Goal: Task Accomplishment & Management: Use online tool/utility

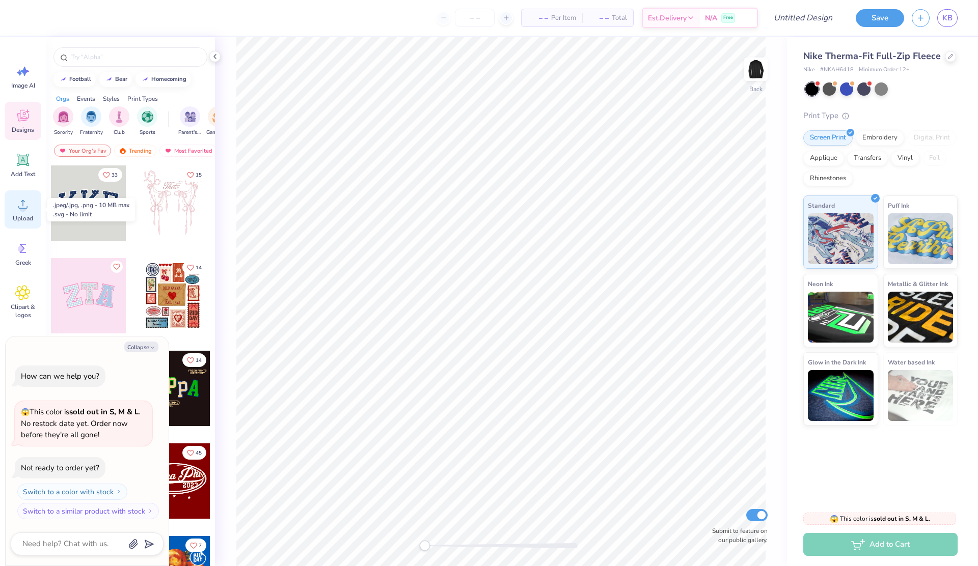
click at [14, 213] on div "Upload" at bounding box center [23, 209] width 37 height 38
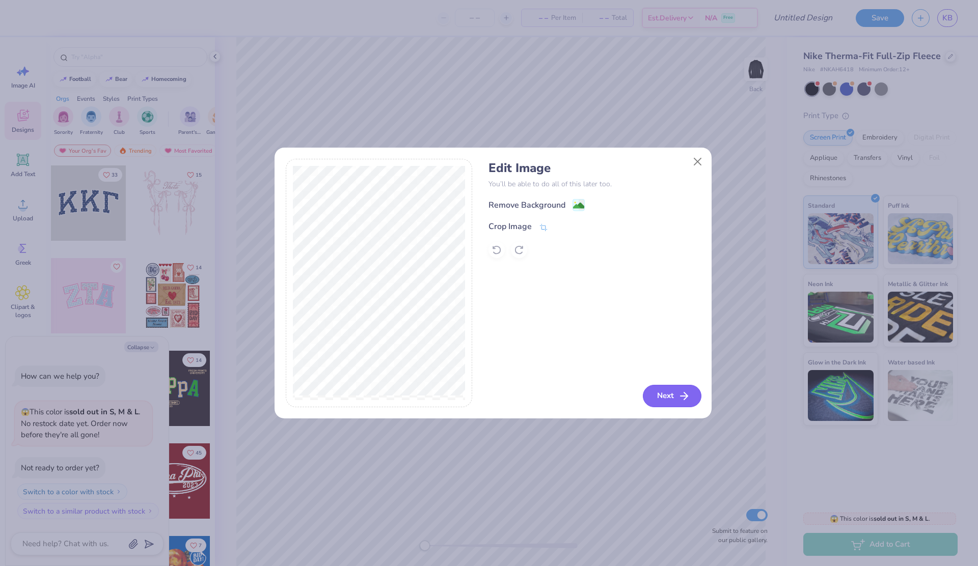
click at [676, 399] on button "Next" at bounding box center [672, 396] width 59 height 22
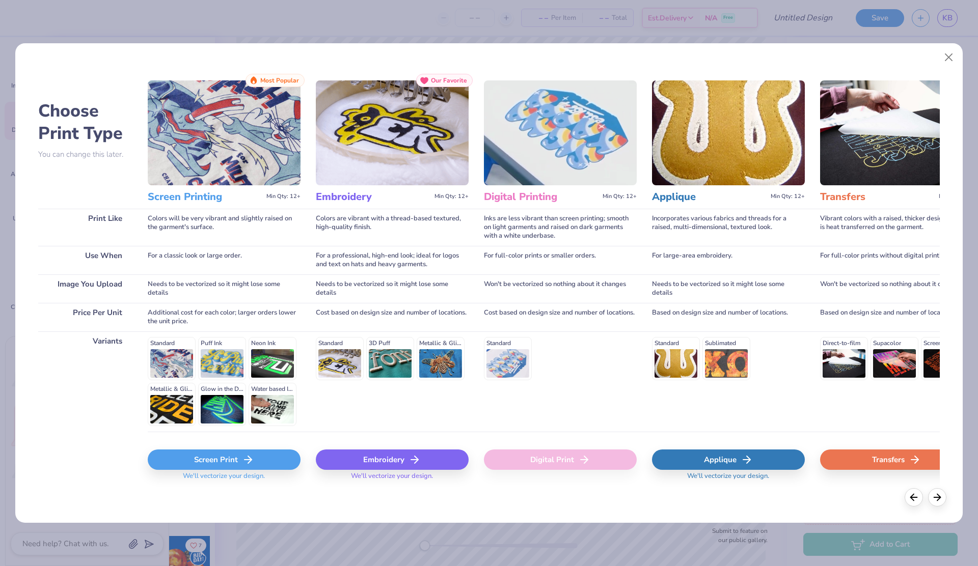
click at [237, 469] on div "Screen Print" at bounding box center [224, 460] width 153 height 20
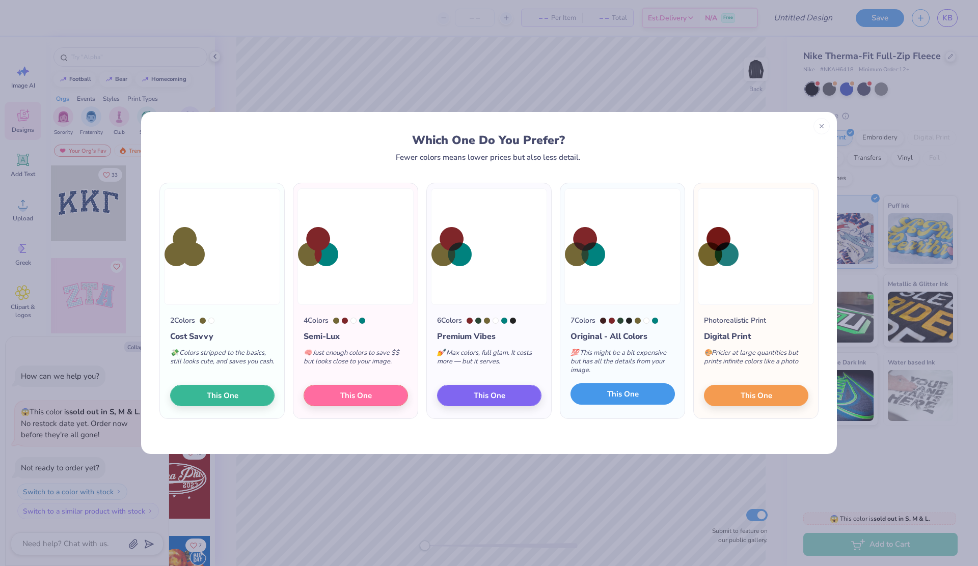
click at [623, 397] on span "This One" at bounding box center [623, 395] width 32 height 12
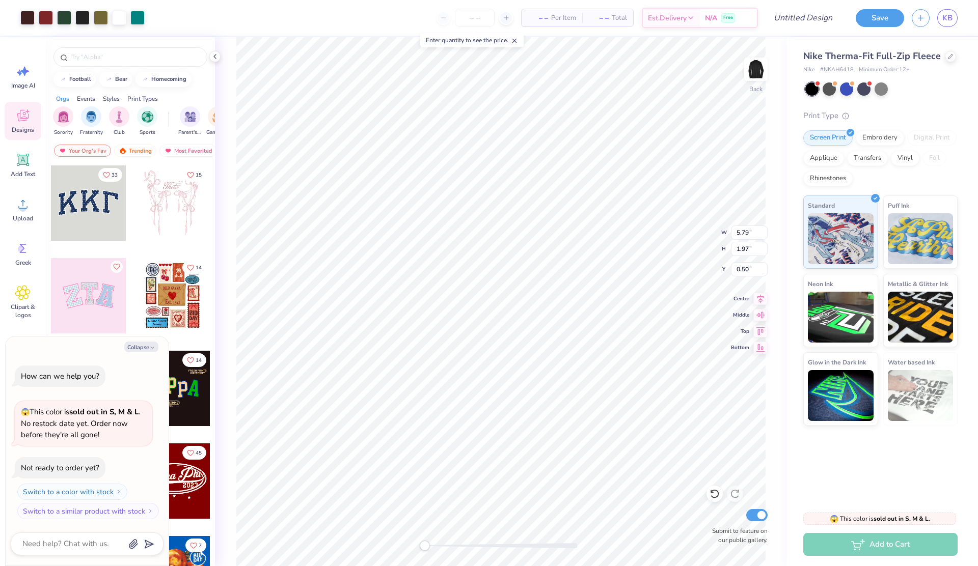
type textarea "x"
click at [803, 18] on input "Design Title" at bounding box center [790, 18] width 100 height 20
type input "J"
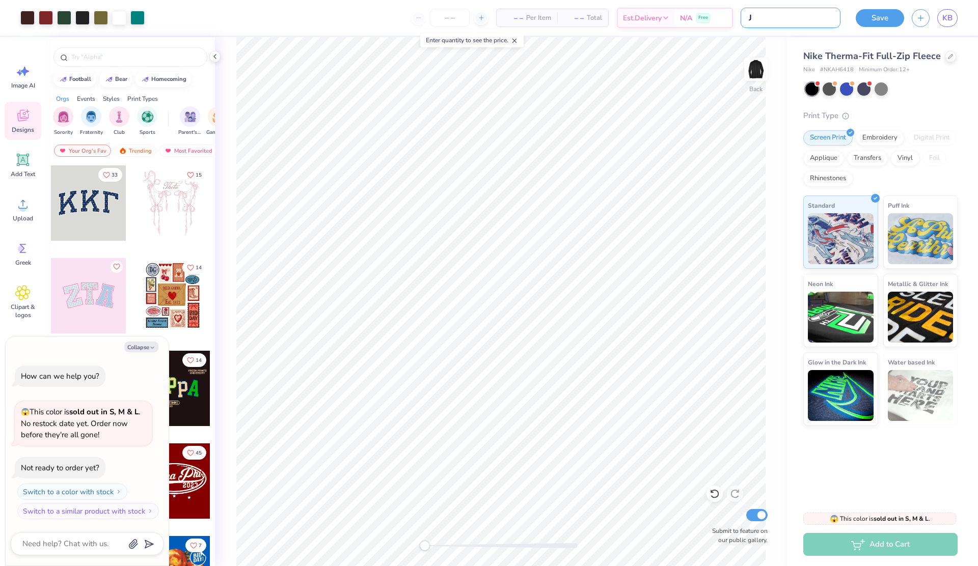
type textarea "x"
type input "Jl"
type textarea "x"
type input "Jls"
type textarea "x"
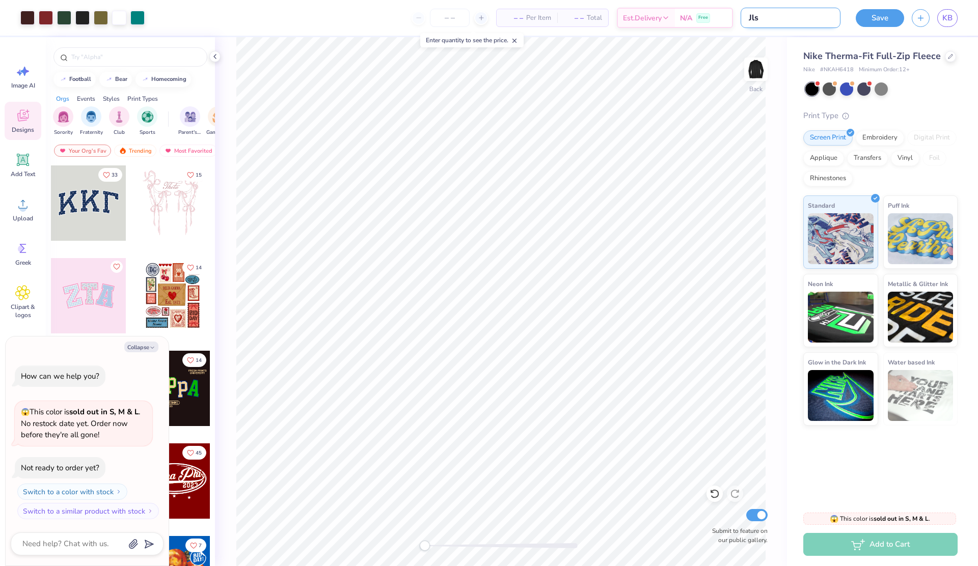
type input "Jl"
type textarea "x"
type input "J"
type textarea "x"
type input "JL"
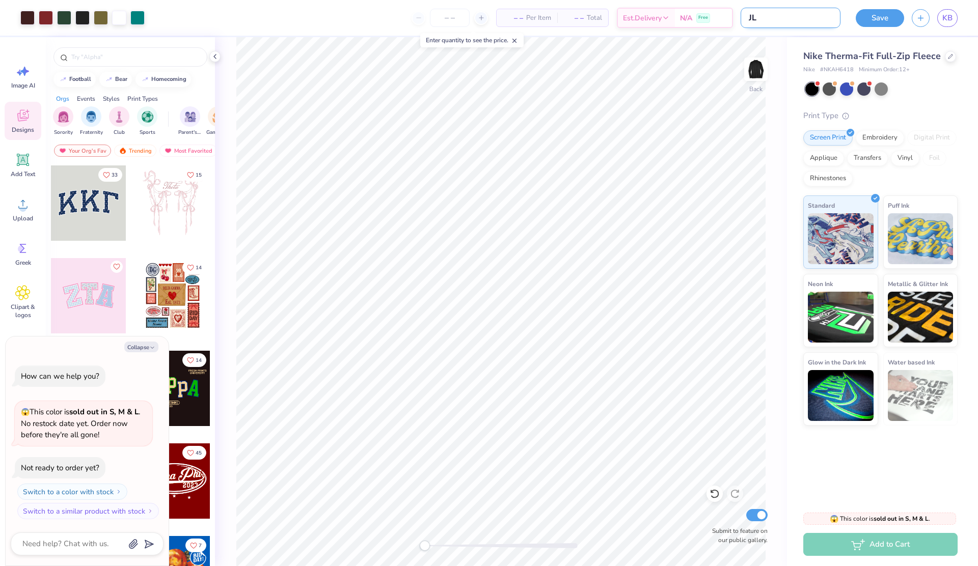
type textarea "x"
type input "JLS"
type textarea "x"
type input "JLS"
type textarea "x"
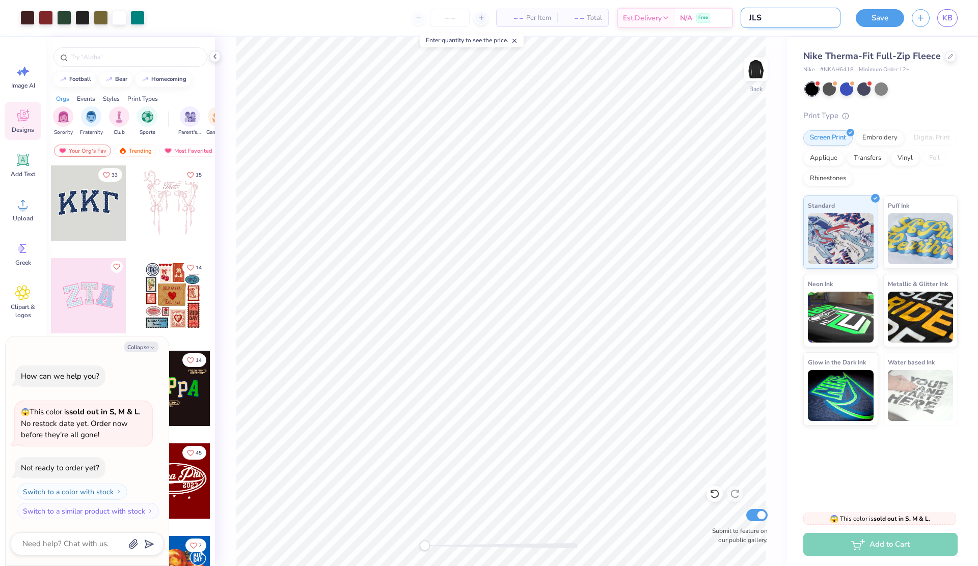
type input "JLS N"
type textarea "x"
type input "JLS Ni"
type textarea "x"
type input "JLS Nik"
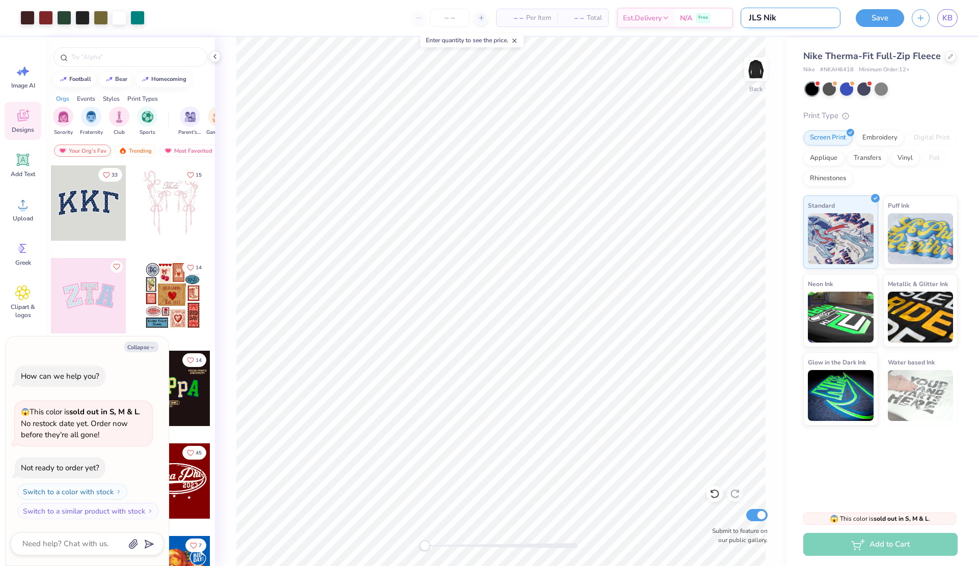
type textarea "x"
type input "JLS Nike"
type textarea "x"
type input "JLS Nike"
type textarea "x"
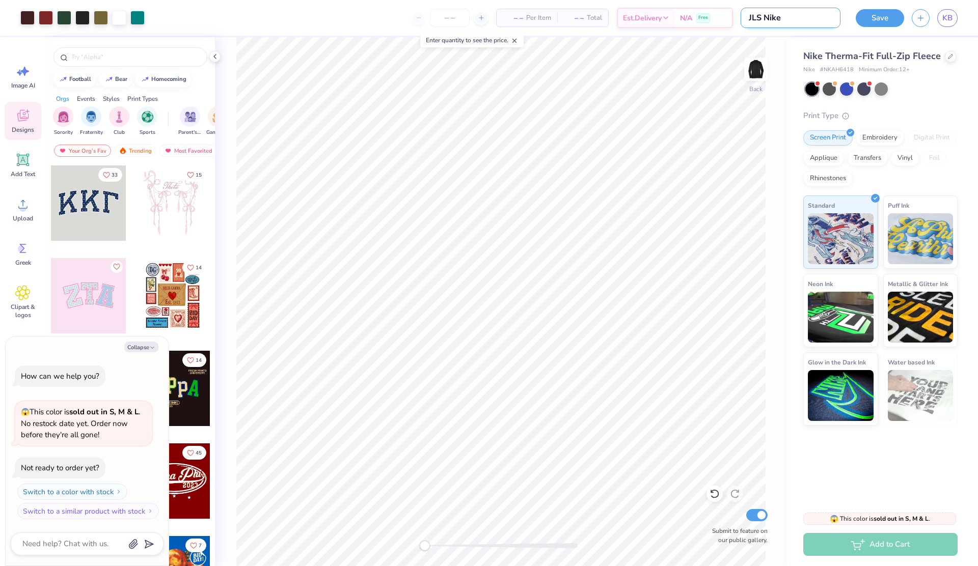
type input "JLS Nike J"
type textarea "x"
type input "JLS Nike Ja"
type textarea "x"
type input "JLS Nike Jac"
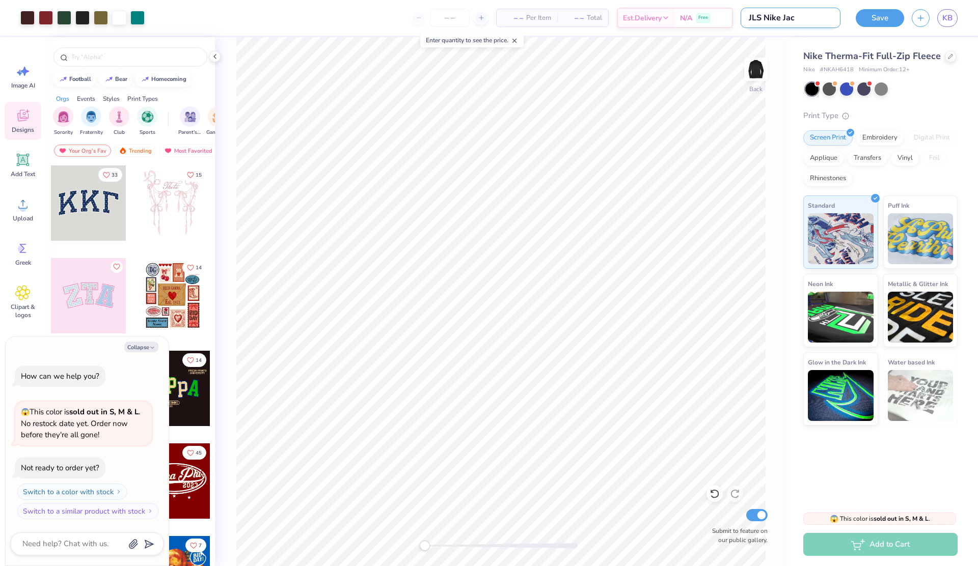
type textarea "x"
type input "JLS Nike Jack"
type textarea "x"
type input "JLS Nike Jacke"
type textarea "x"
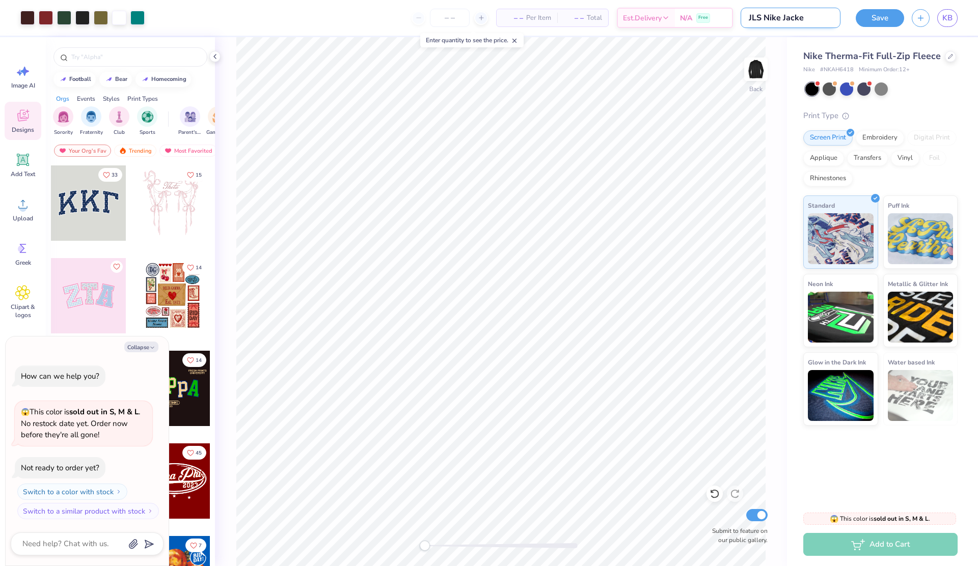
type input "JLS Nike Jacket"
type textarea "x"
type input "JLS Nike Jacket"
click at [884, 24] on button "Save" at bounding box center [880, 17] width 48 height 18
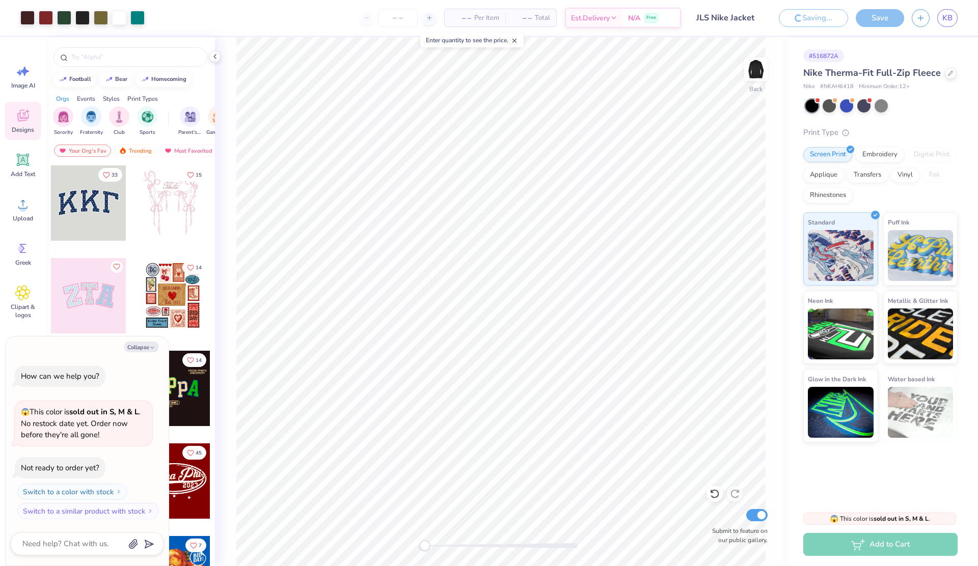
type textarea "x"
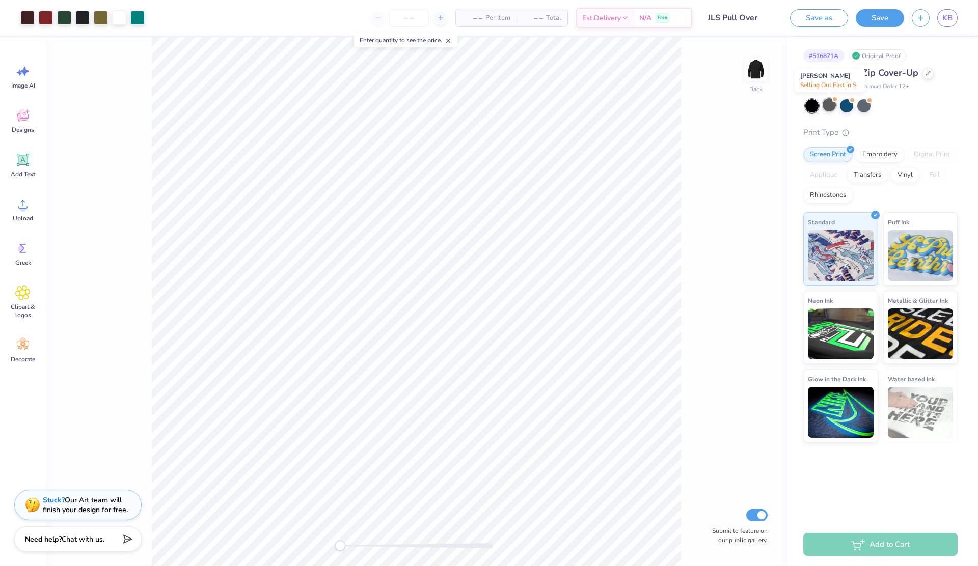
click at [830, 109] on div at bounding box center [828, 104] width 13 height 13
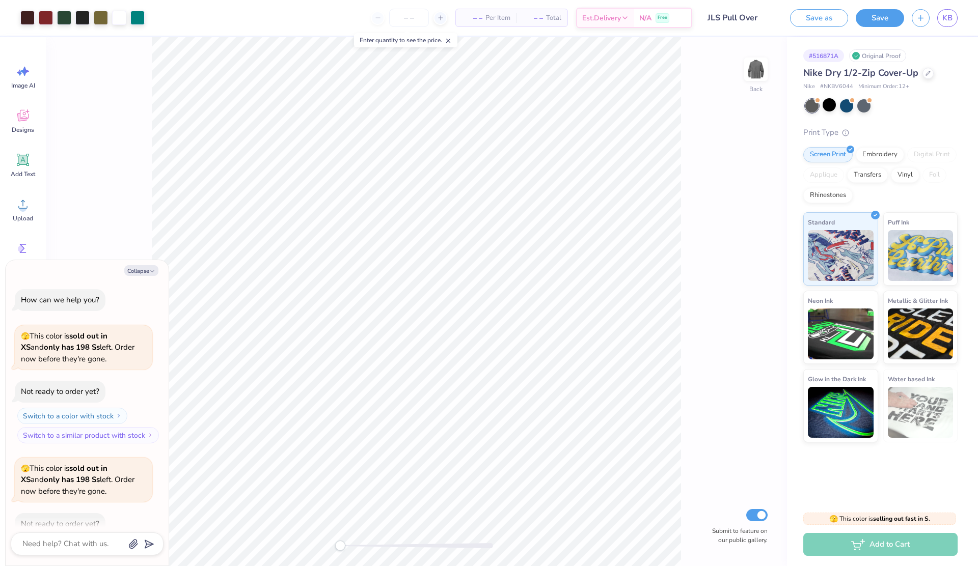
scroll to position [57, 0]
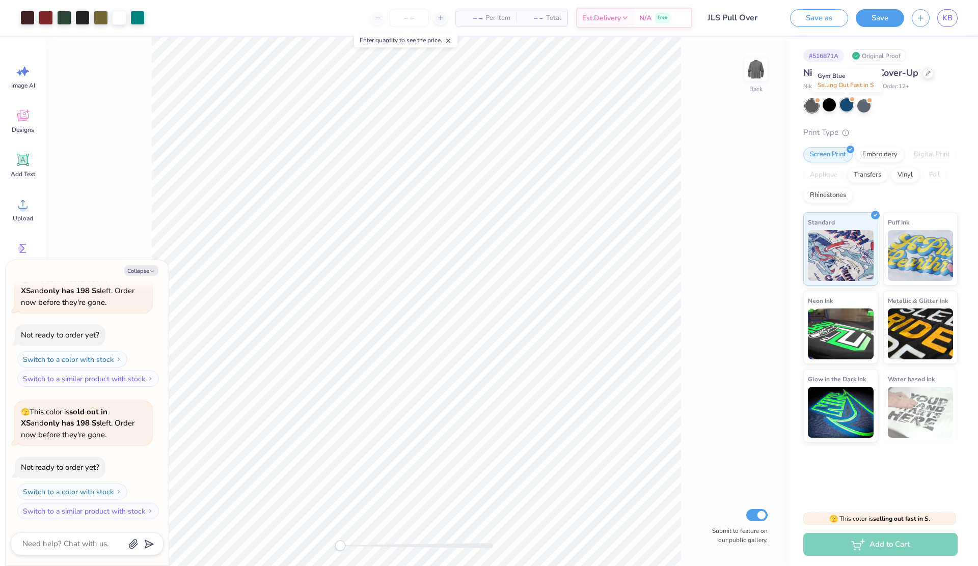
click at [847, 101] on div at bounding box center [846, 104] width 13 height 13
click at [865, 106] on div at bounding box center [863, 104] width 13 height 13
type textarea "x"
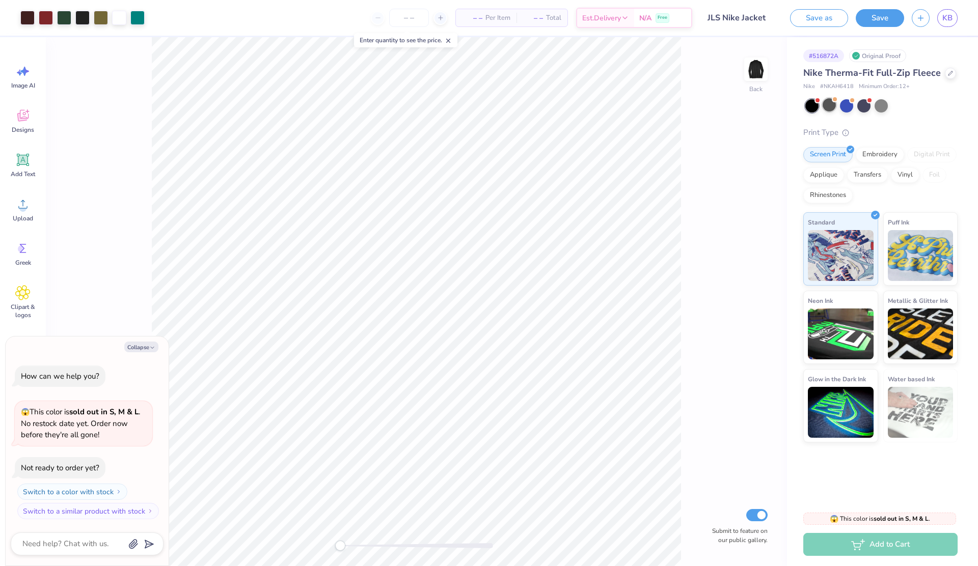
click at [827, 106] on div at bounding box center [828, 104] width 13 height 13
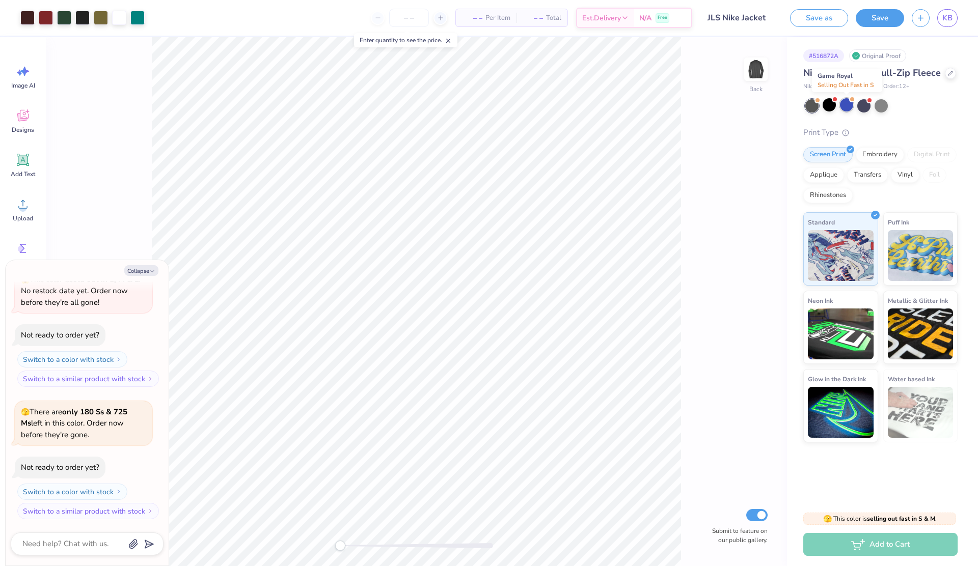
click at [850, 103] on div at bounding box center [846, 104] width 13 height 13
click at [861, 105] on div at bounding box center [863, 104] width 13 height 13
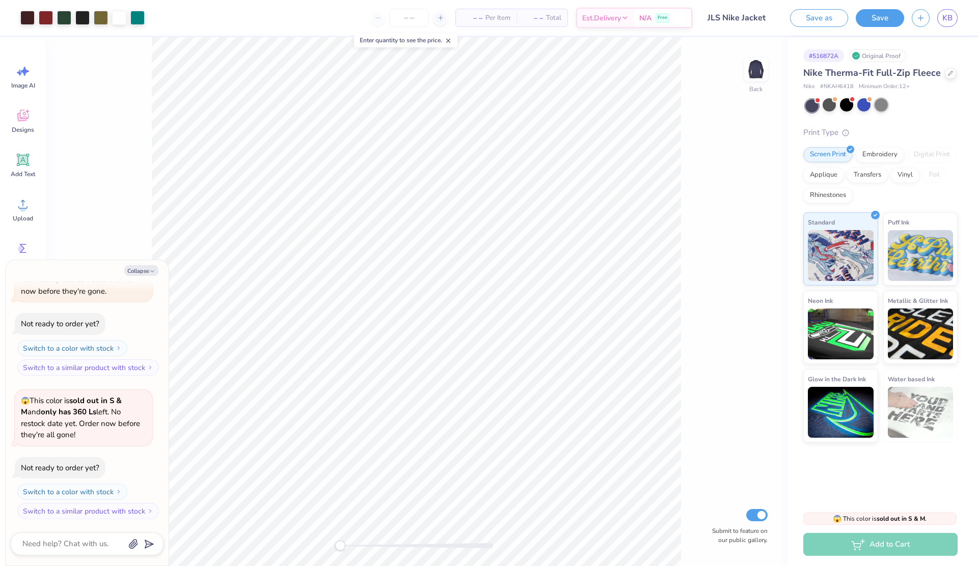
click at [881, 108] on div at bounding box center [880, 104] width 13 height 13
click at [828, 109] on div at bounding box center [828, 104] width 13 height 13
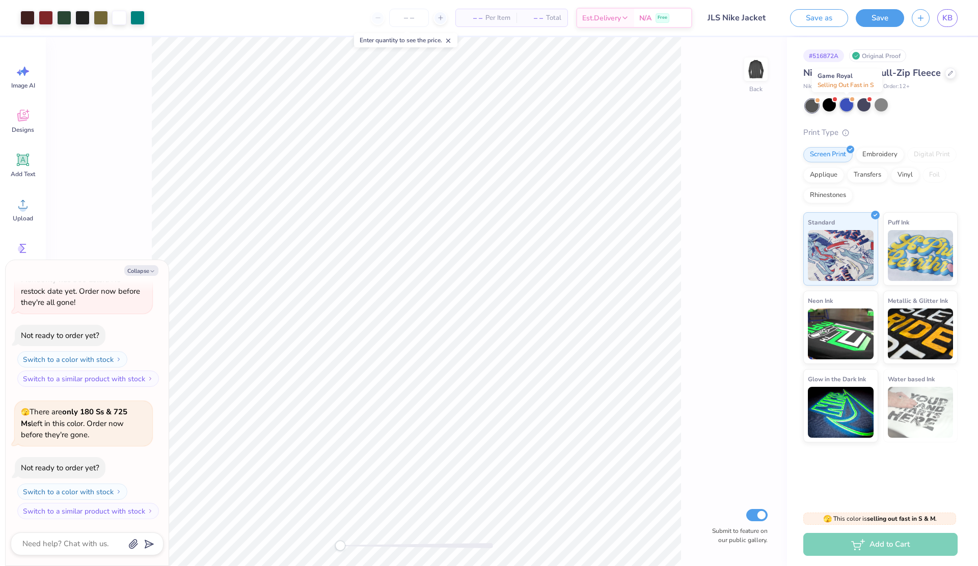
click at [846, 105] on div at bounding box center [846, 104] width 13 height 13
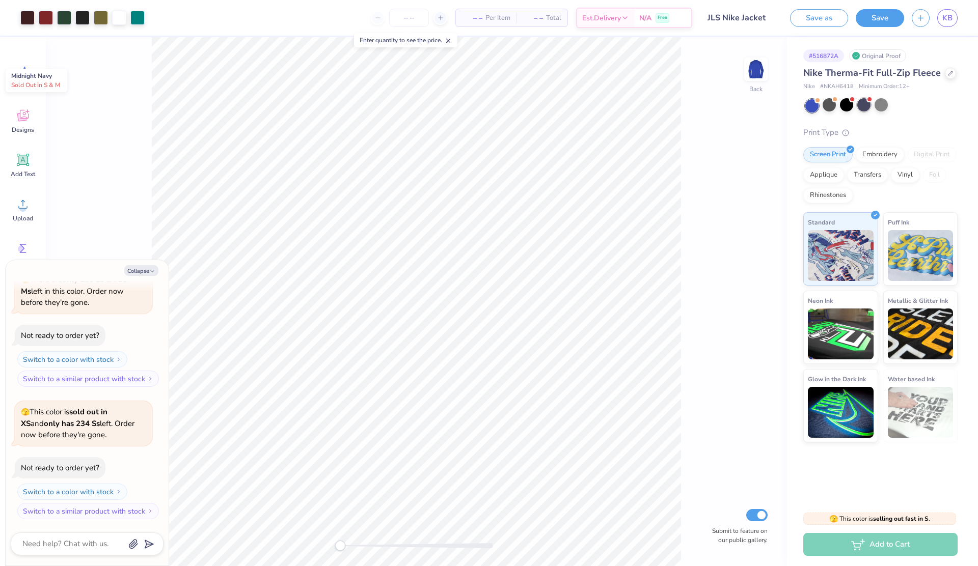
click at [869, 108] on div at bounding box center [863, 104] width 13 height 13
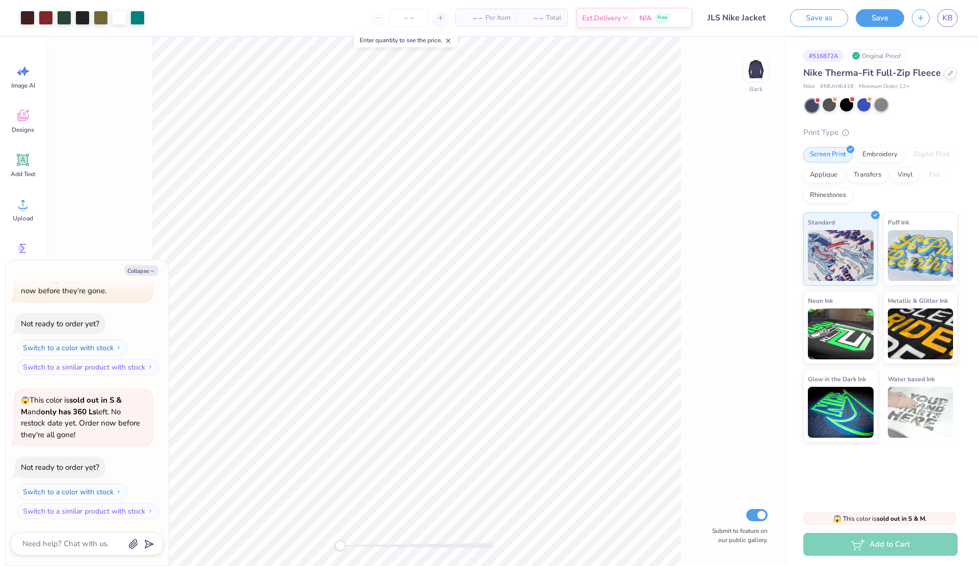
click at [878, 103] on div at bounding box center [880, 104] width 13 height 13
click at [853, 107] on div at bounding box center [846, 104] width 13 height 13
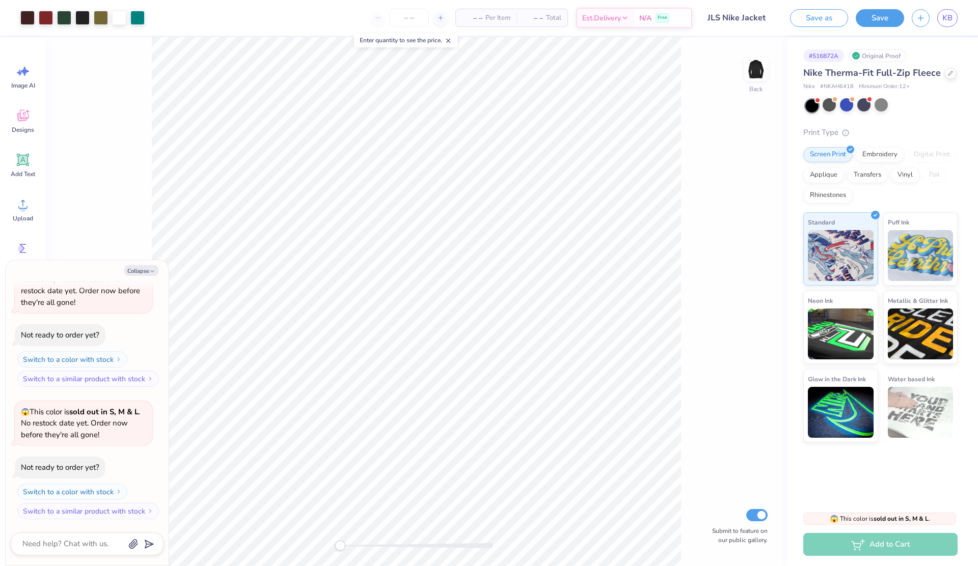
click at [765, 144] on div "Back Submit to feature on our public gallery." at bounding box center [416, 301] width 741 height 529
click at [827, 107] on div at bounding box center [828, 104] width 13 height 13
click at [811, 106] on div at bounding box center [811, 105] width 13 height 13
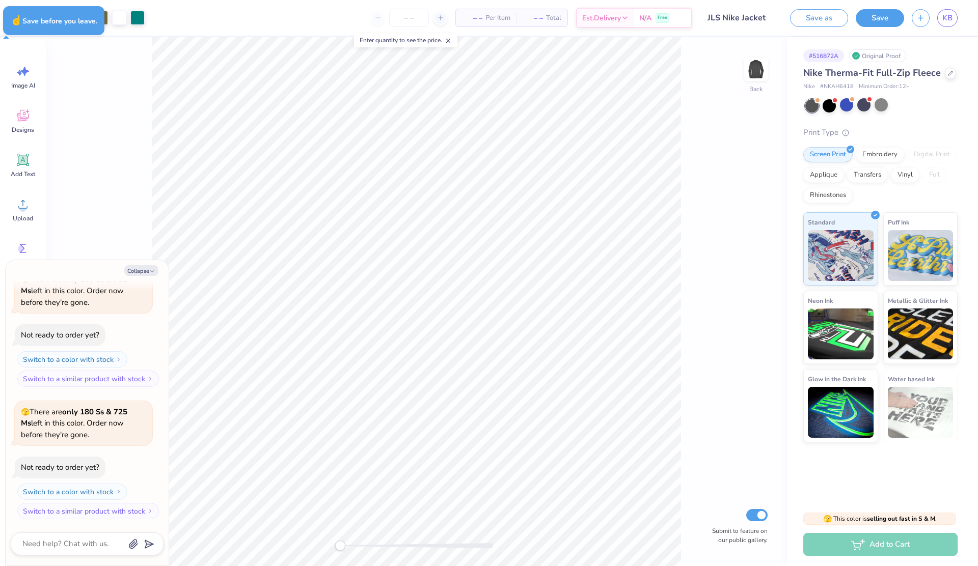
type textarea "x"
